Goal: Transaction & Acquisition: Obtain resource

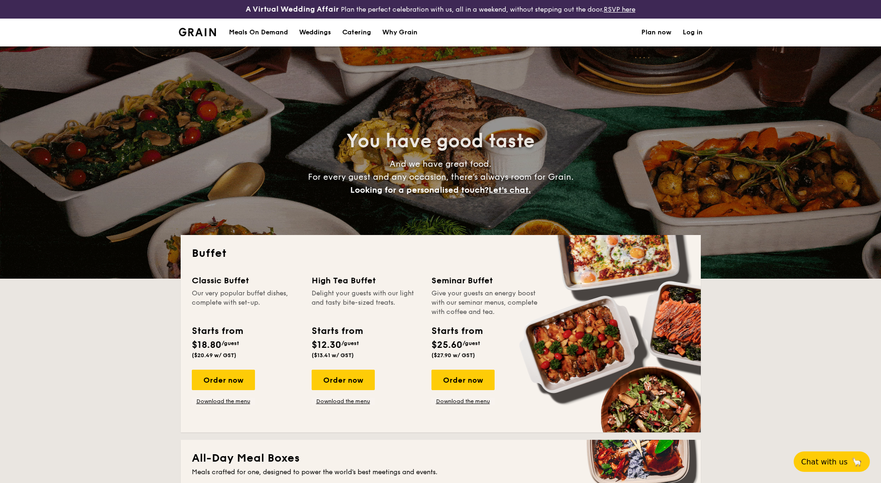
select select
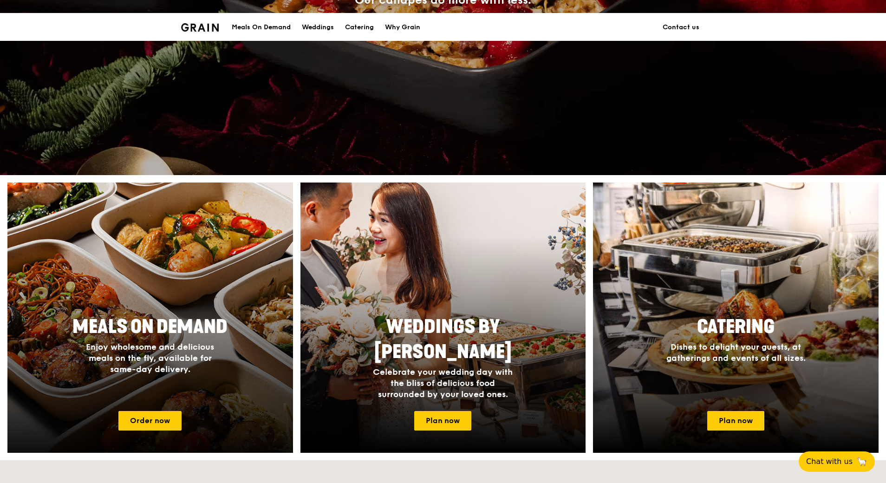
scroll to position [325, 0]
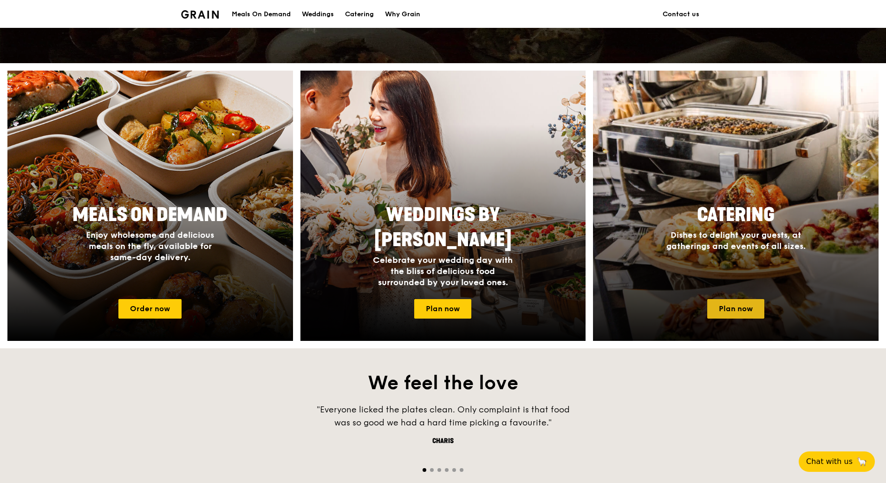
click at [715, 299] on link "Plan now" at bounding box center [735, 309] width 57 height 20
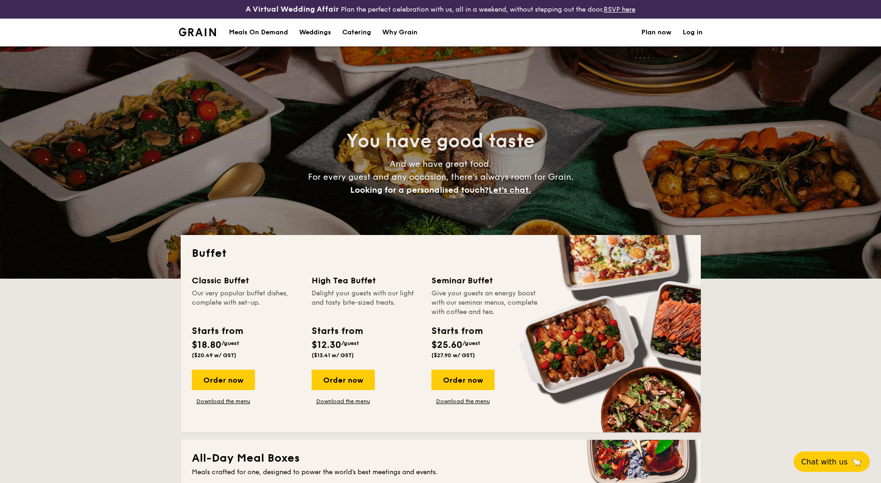
select select
click at [234, 378] on div "Order now" at bounding box center [223, 380] width 63 height 20
select select
click at [239, 397] on link "Download the menu" at bounding box center [223, 400] width 63 height 7
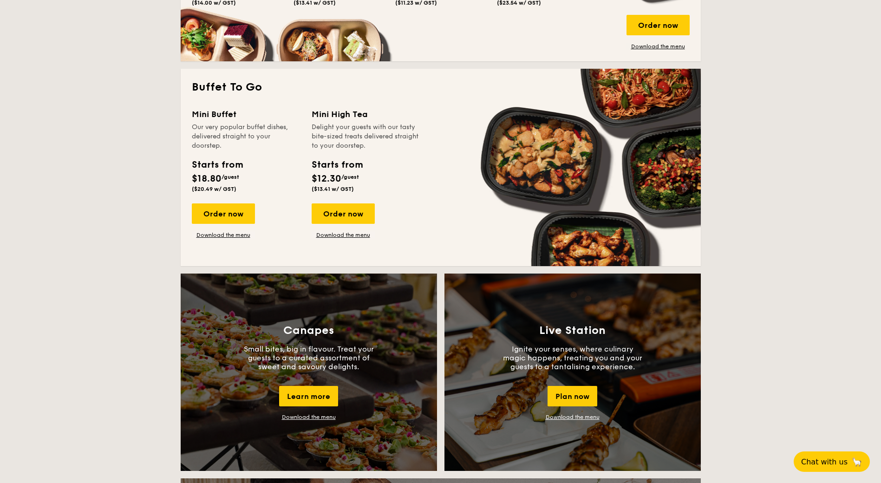
scroll to position [604, 0]
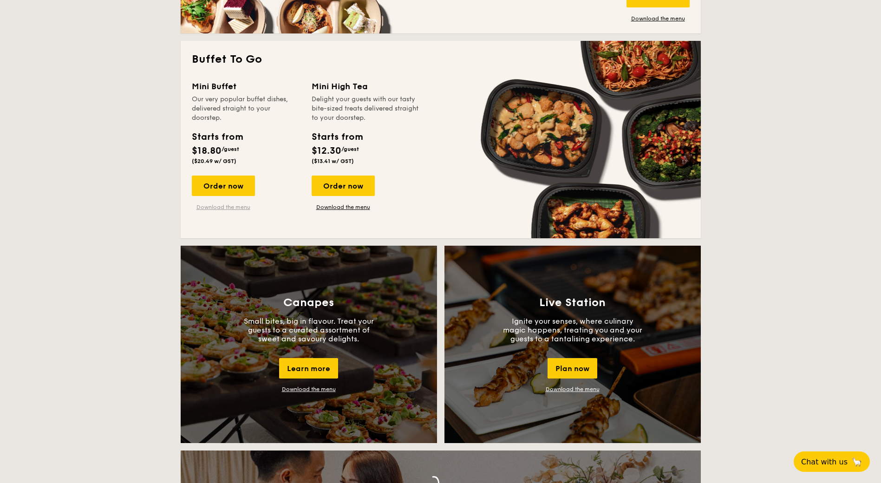
click at [236, 203] on link "Download the menu" at bounding box center [223, 206] width 63 height 7
click at [317, 384] on div "Canapes Small bites, big in flavour. Treat your guests to a curated assortment …" at bounding box center [309, 344] width 256 height 197
click at [311, 388] on link "Download the menu" at bounding box center [309, 389] width 54 height 7
click at [557, 389] on link "Download the menu" at bounding box center [573, 389] width 54 height 7
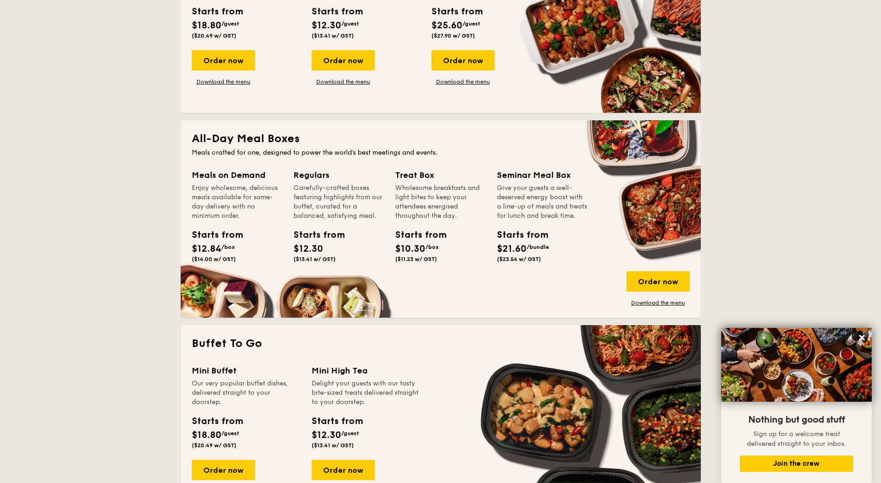
scroll to position [186, 0]
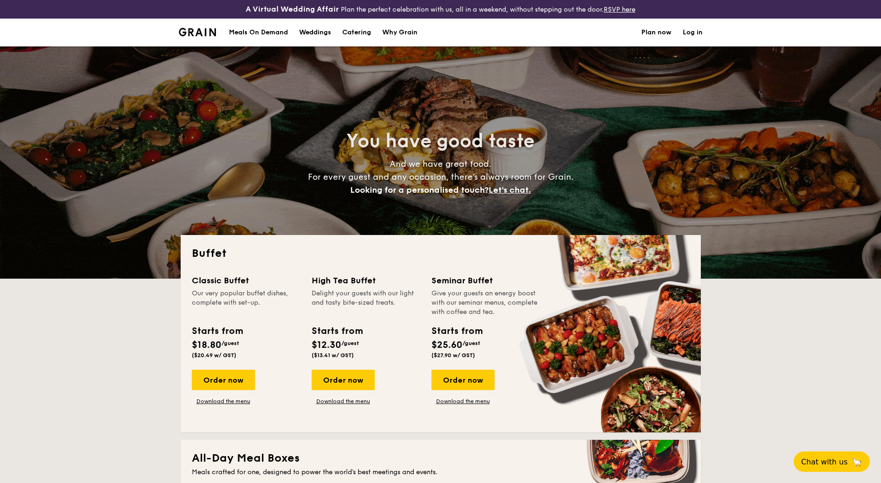
select select
